Goal: Use online tool/utility: Utilize a website feature to perform a specific function

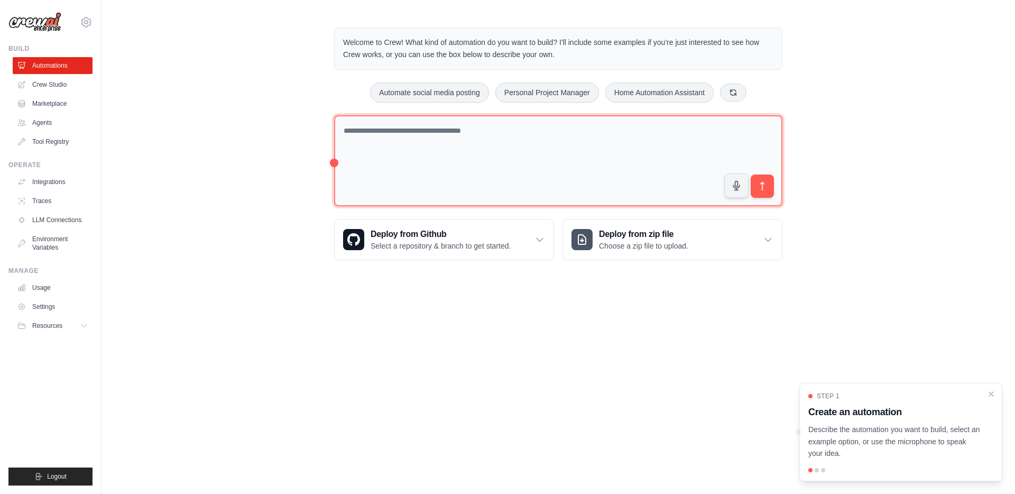
click at [470, 162] on textarea at bounding box center [558, 160] width 448 height 91
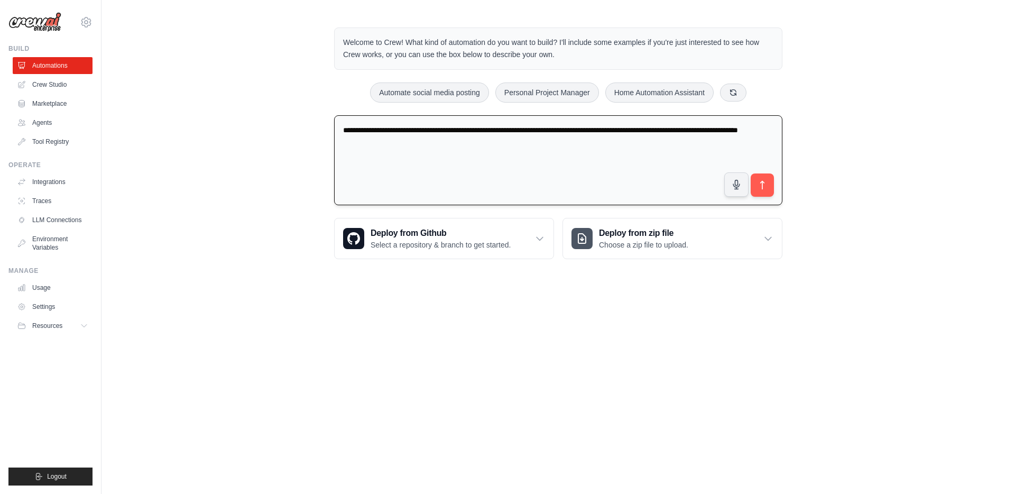
type textarea "**********"
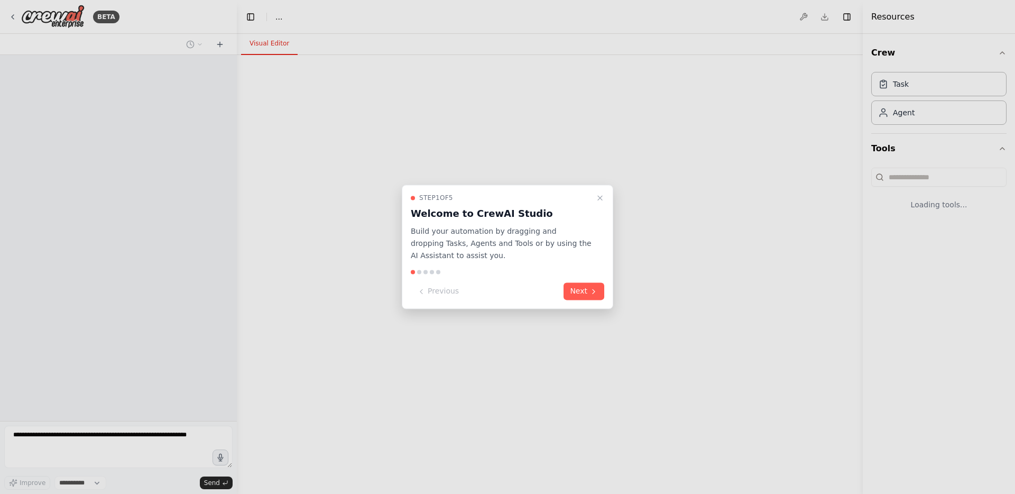
select select "****"
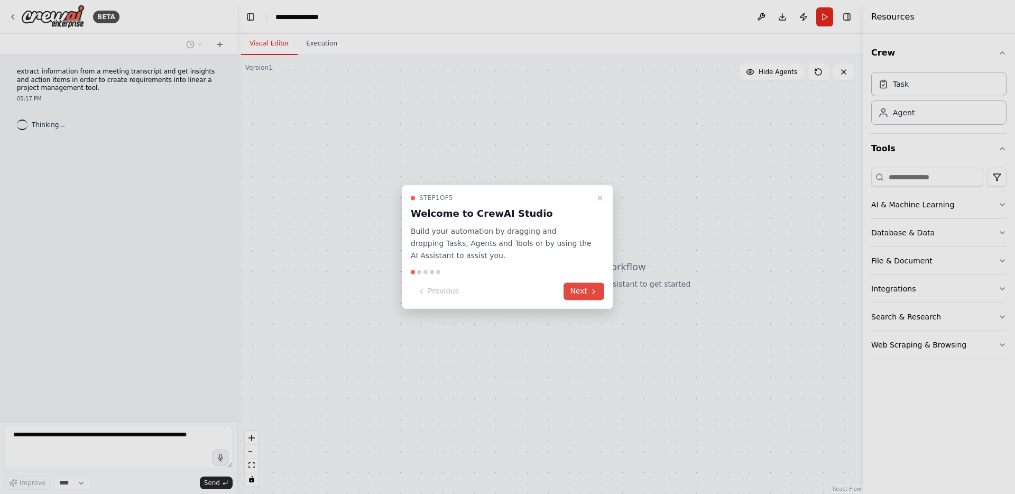
click at [586, 292] on button "Next" at bounding box center [583, 291] width 41 height 17
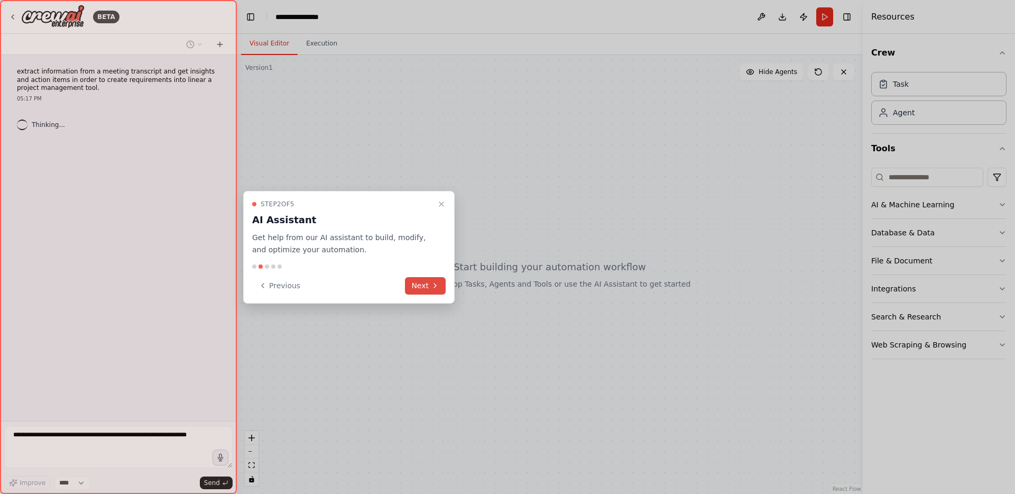
click at [430, 287] on button "Next" at bounding box center [425, 285] width 41 height 17
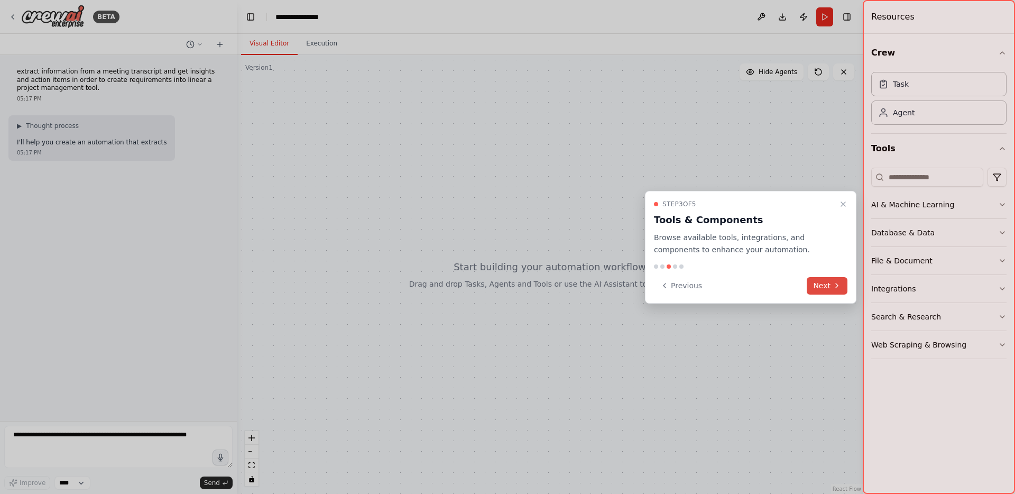
click at [826, 286] on button "Next" at bounding box center [827, 285] width 41 height 17
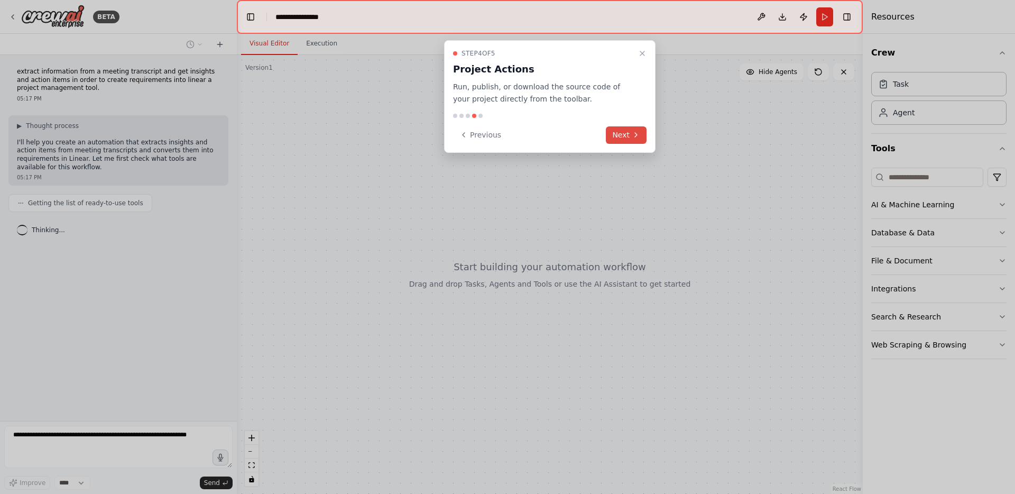
click at [624, 139] on button "Next" at bounding box center [626, 134] width 41 height 17
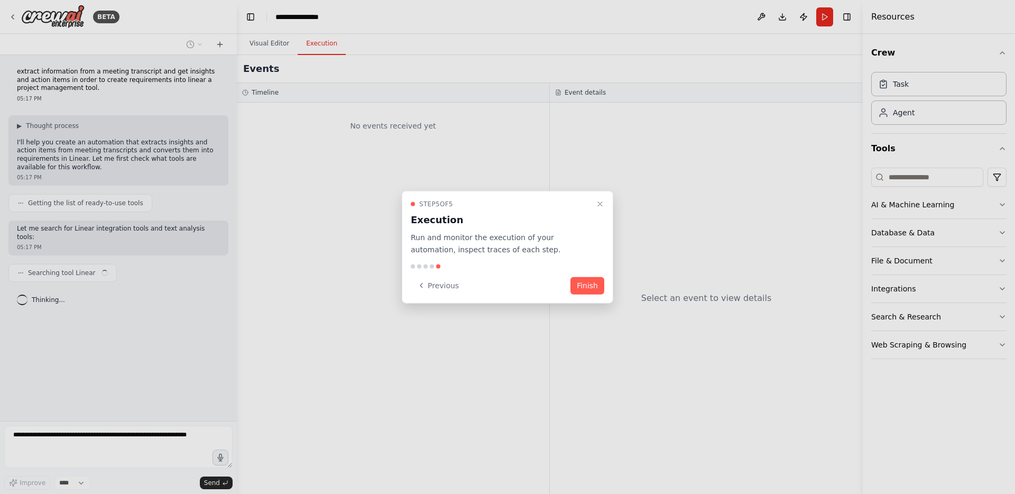
click at [591, 289] on button "Finish" at bounding box center [587, 284] width 34 height 17
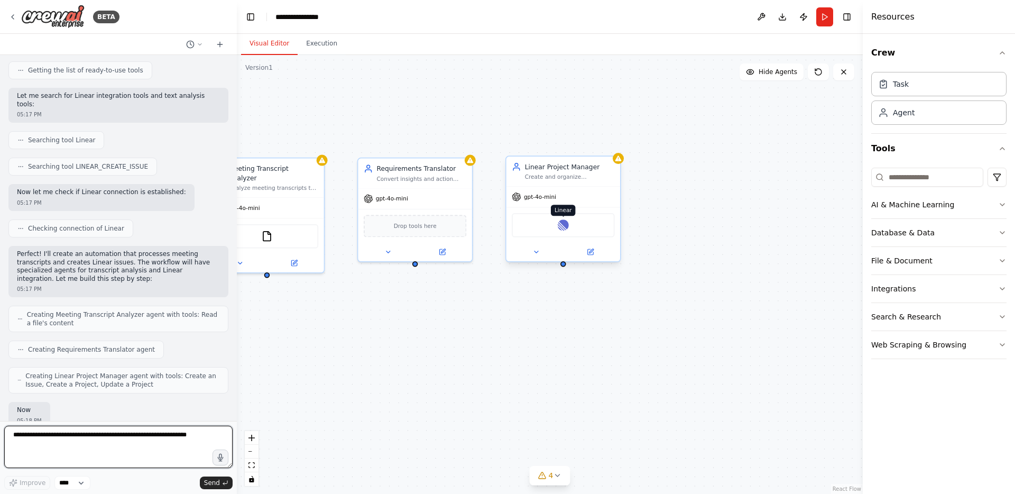
scroll to position [194, 0]
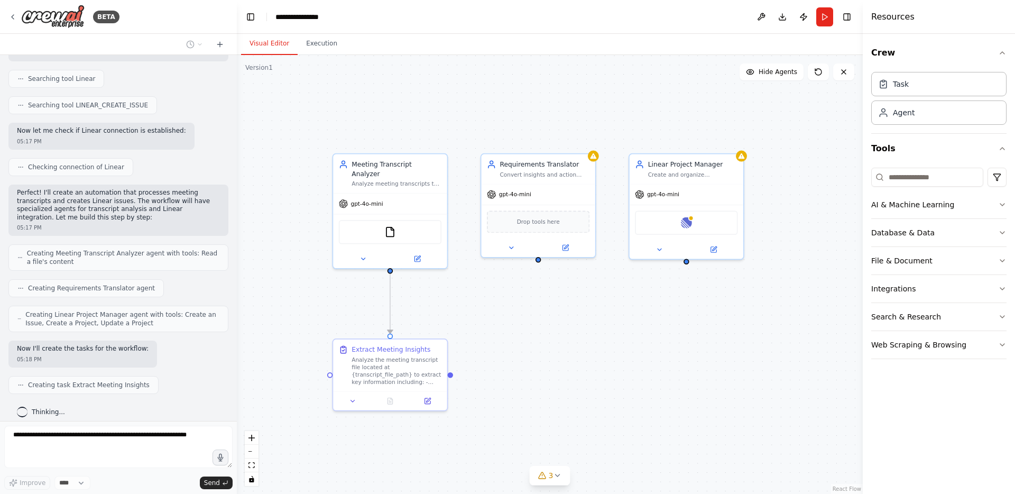
drag, startPoint x: 430, startPoint y: 308, endPoint x: 561, endPoint y: 295, distance: 131.2
click at [561, 295] on div ".deletable-edge-delete-btn { width: 20px; height: 20px; border: 0px solid #ffff…" at bounding box center [550, 274] width 626 height 439
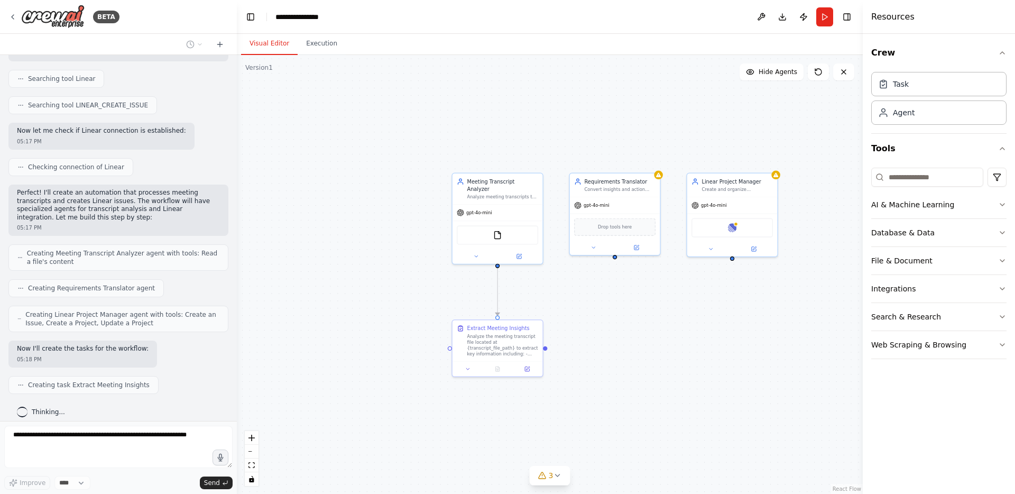
drag, startPoint x: 459, startPoint y: 293, endPoint x: 552, endPoint y: 285, distance: 92.8
click at [552, 285] on div ".deletable-edge-delete-btn { width: 20px; height: 20px; border: 0px solid #ffff…" at bounding box center [550, 274] width 626 height 439
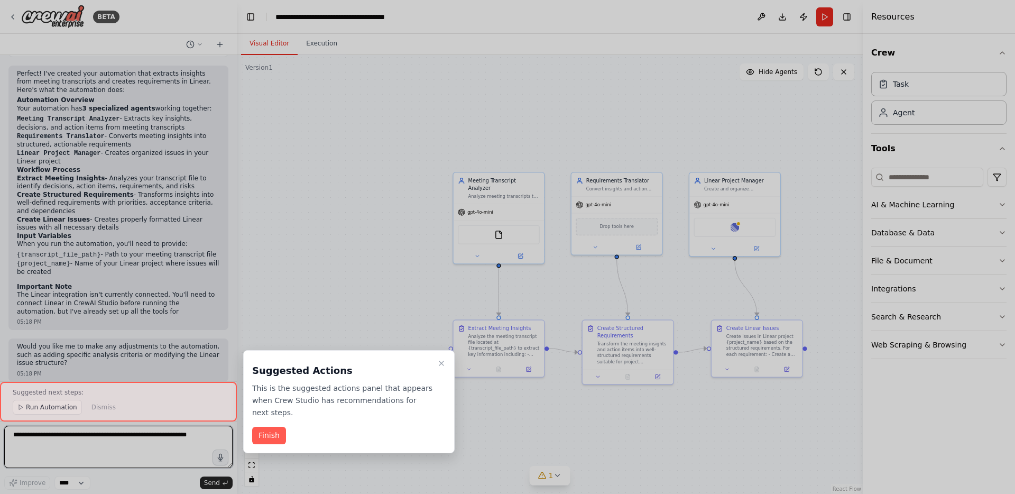
scroll to position [689, 0]
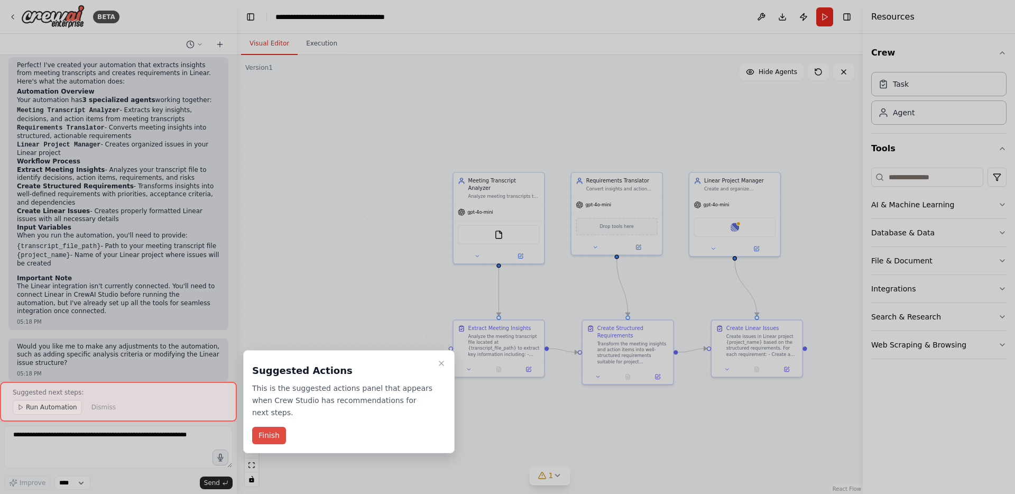
click at [259, 440] on button "Finish" at bounding box center [269, 435] width 34 height 17
